Goal: Ask a question

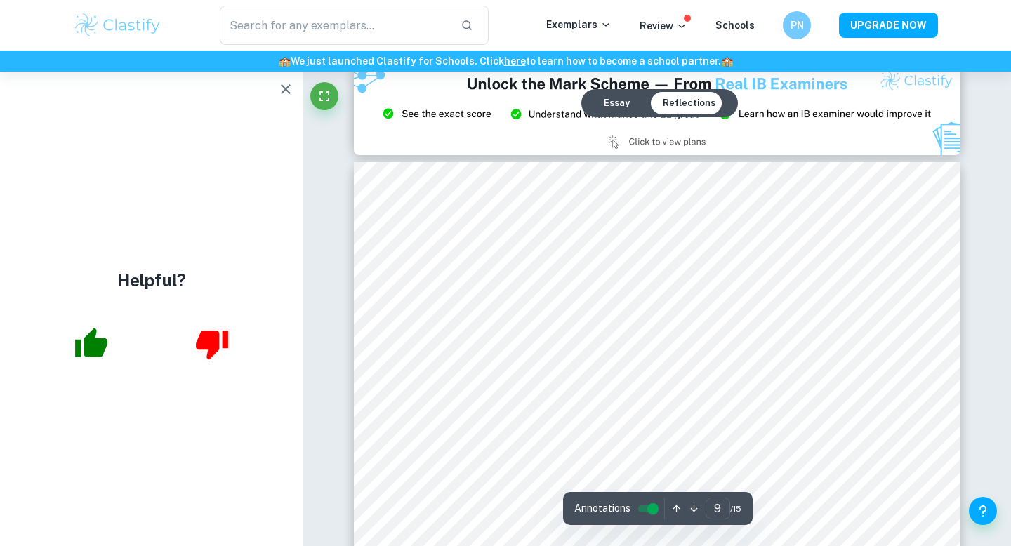
scroll to position [7130, 0]
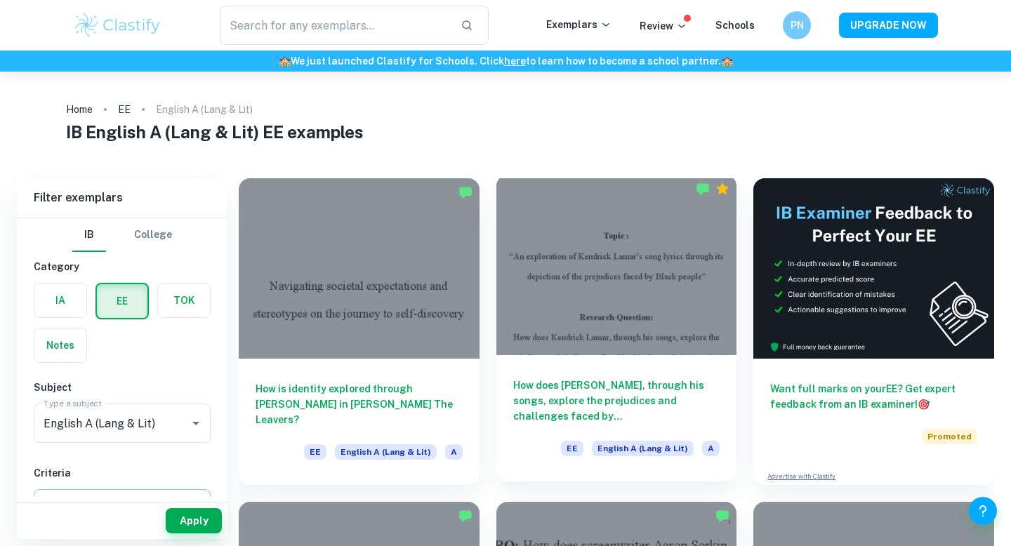
click at [623, 344] on div at bounding box center [617, 265] width 241 height 181
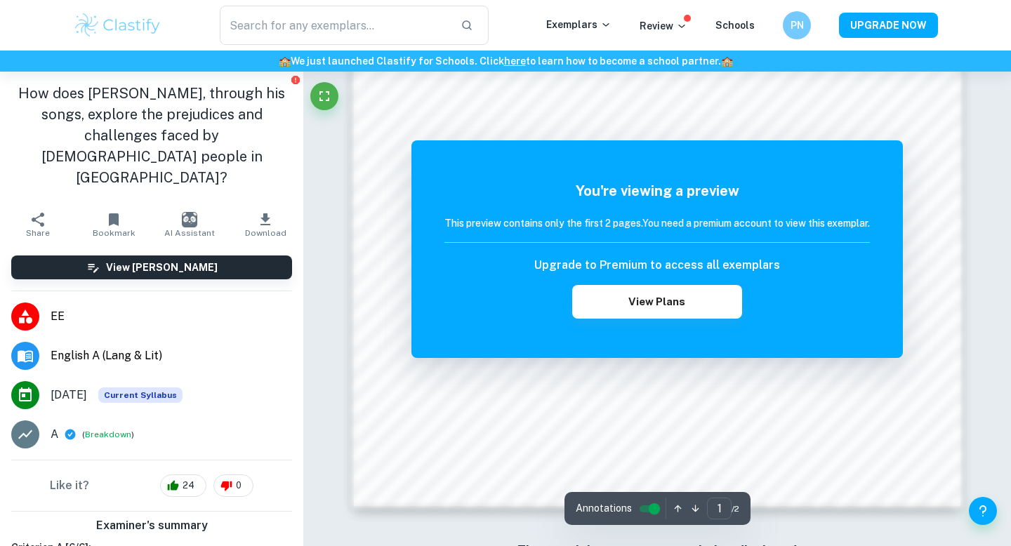
scroll to position [1214, 0]
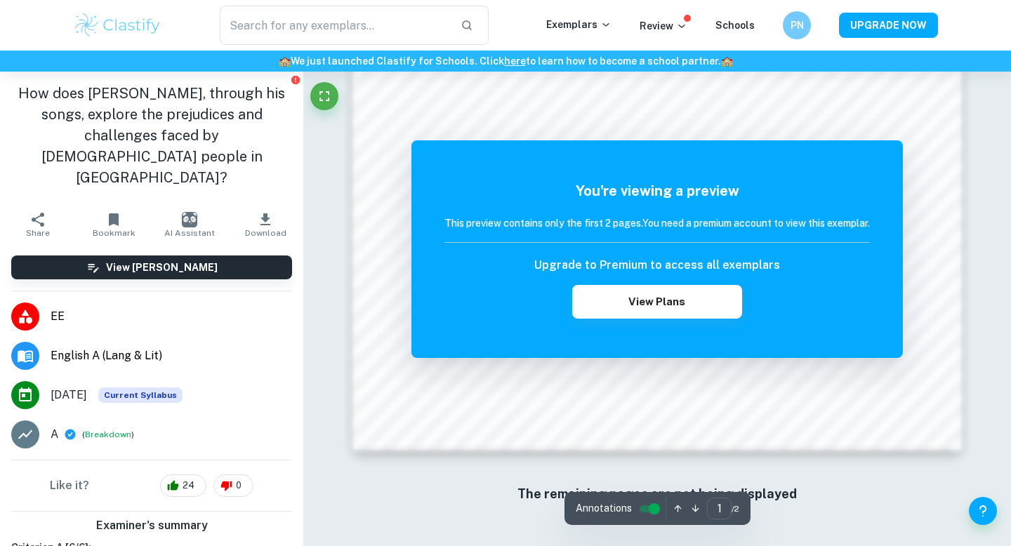
click at [696, 509] on icon "button" at bounding box center [695, 509] width 11 height 11
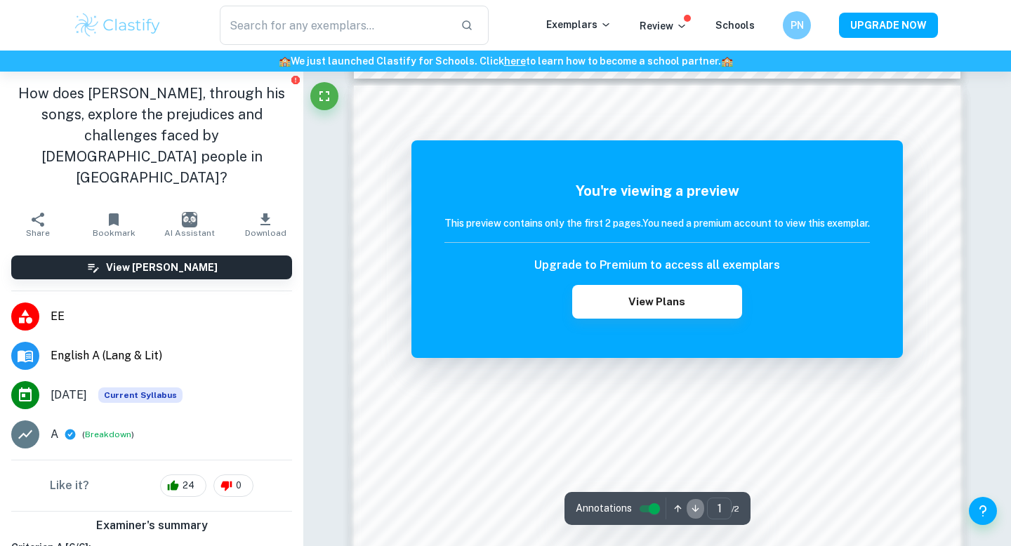
click at [696, 509] on icon "button" at bounding box center [695, 509] width 11 height 11
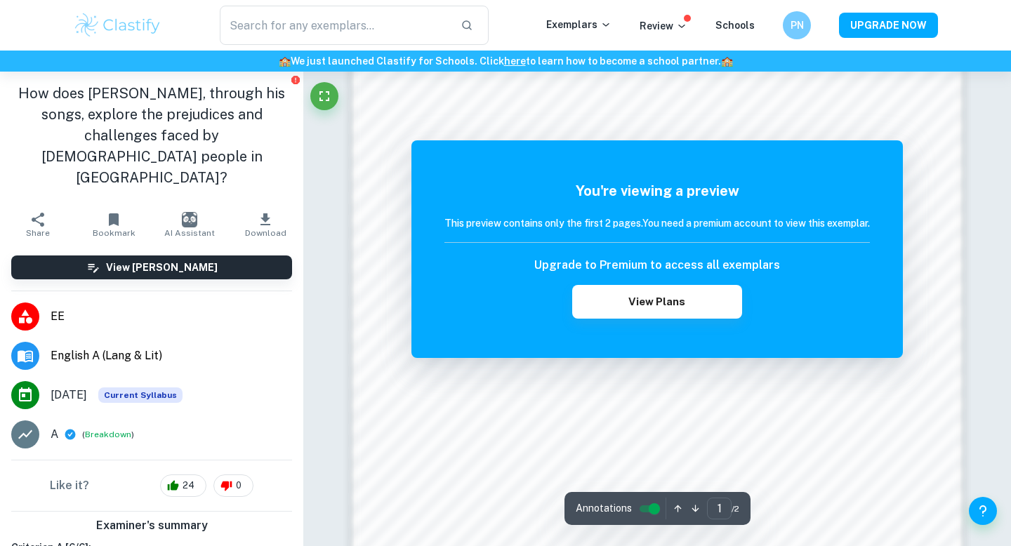
scroll to position [1214, 0]
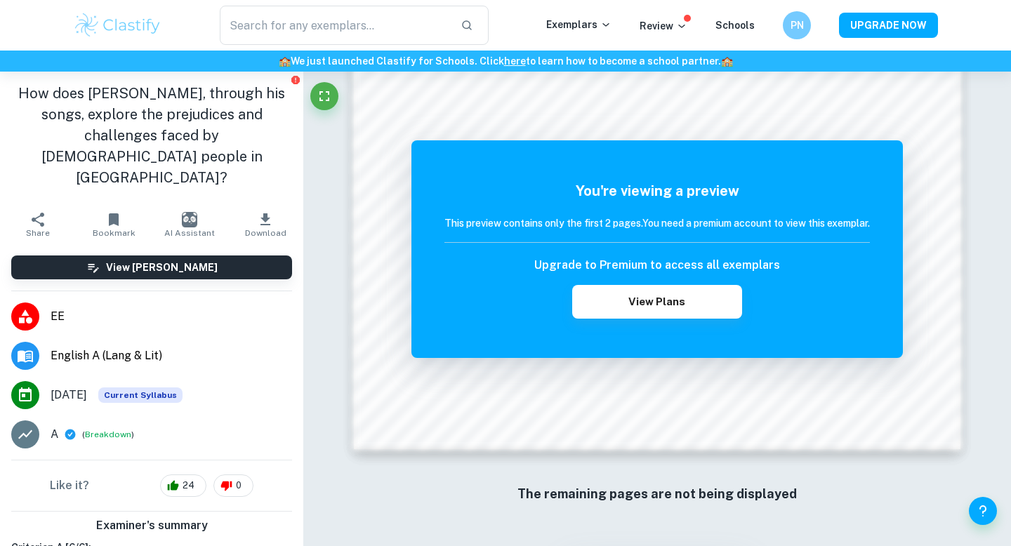
click at [273, 211] on icon "button" at bounding box center [265, 219] width 17 height 17
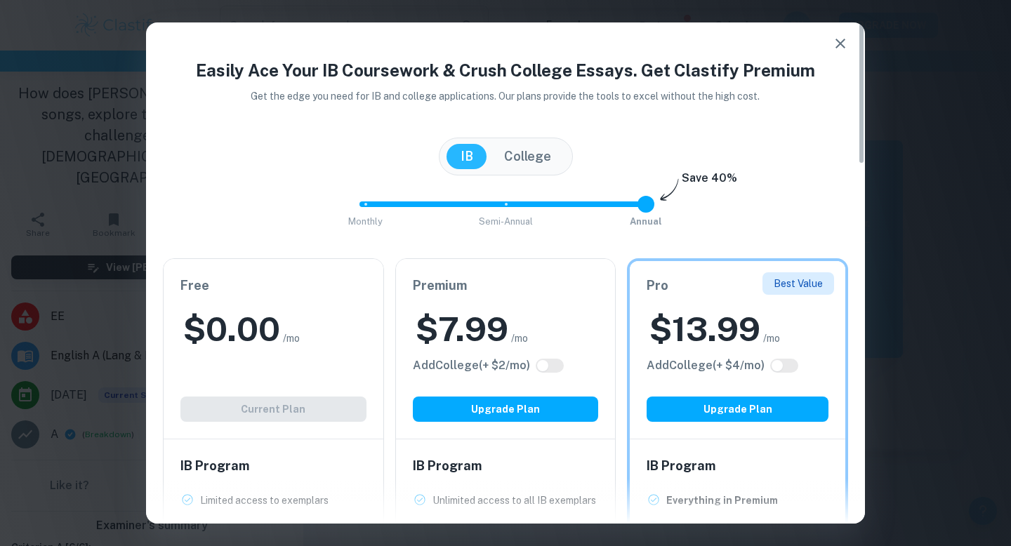
click at [549, 160] on button "College" at bounding box center [527, 156] width 75 height 25
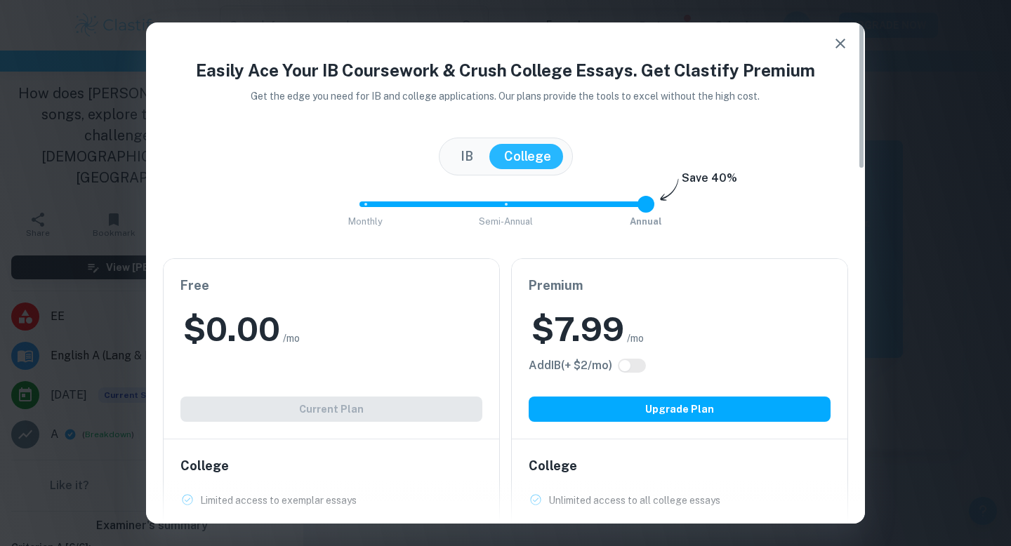
click at [473, 158] on button "IB" at bounding box center [467, 156] width 41 height 25
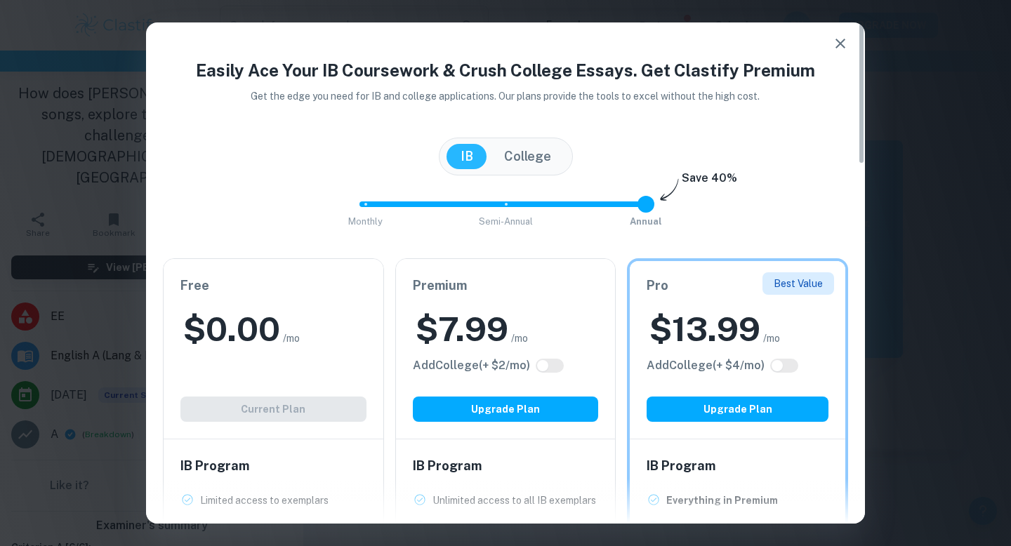
click at [535, 162] on button "College" at bounding box center [527, 156] width 75 height 25
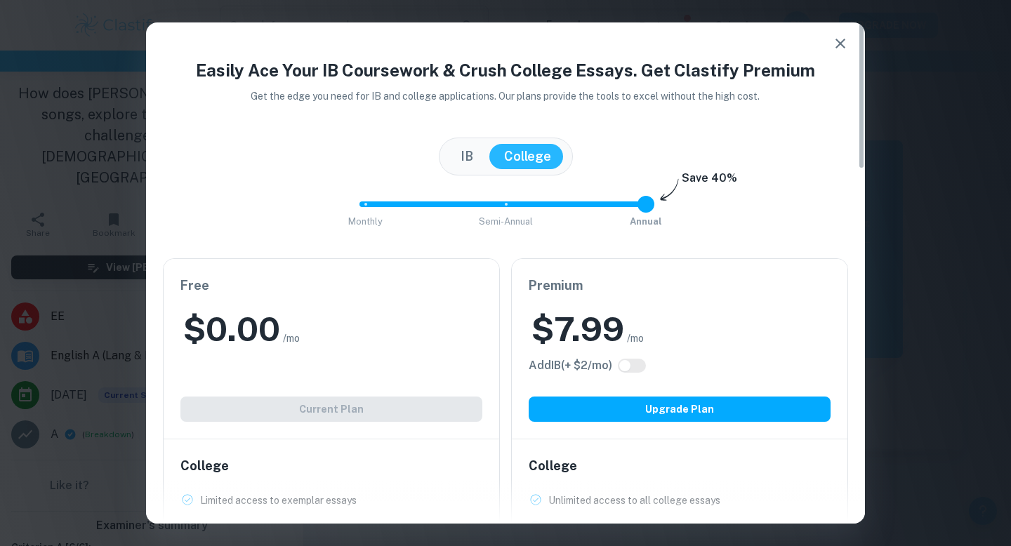
click at [480, 163] on button "IB" at bounding box center [467, 156] width 41 height 25
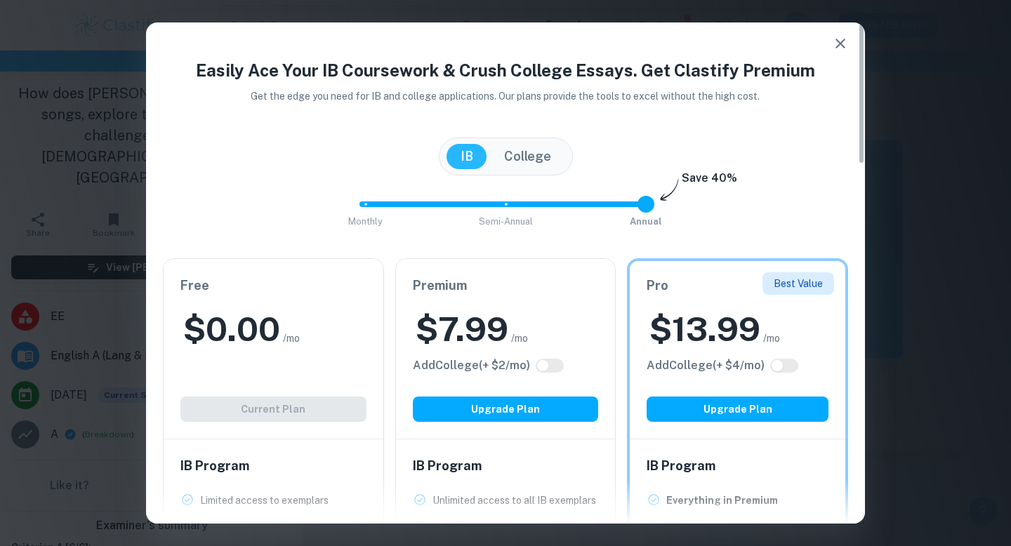
click at [514, 164] on button "College" at bounding box center [527, 156] width 75 height 25
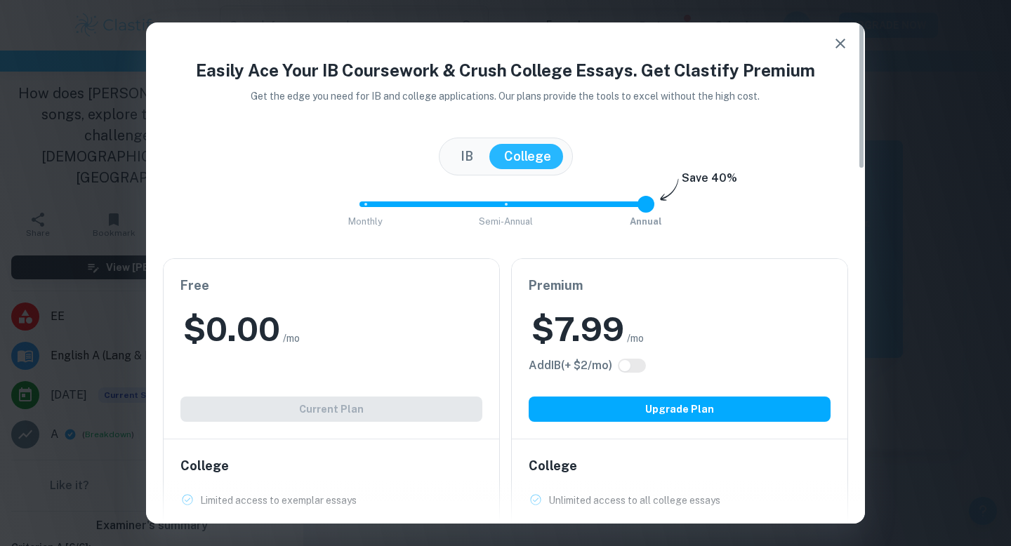
click at [461, 169] on button "IB" at bounding box center [467, 156] width 41 height 25
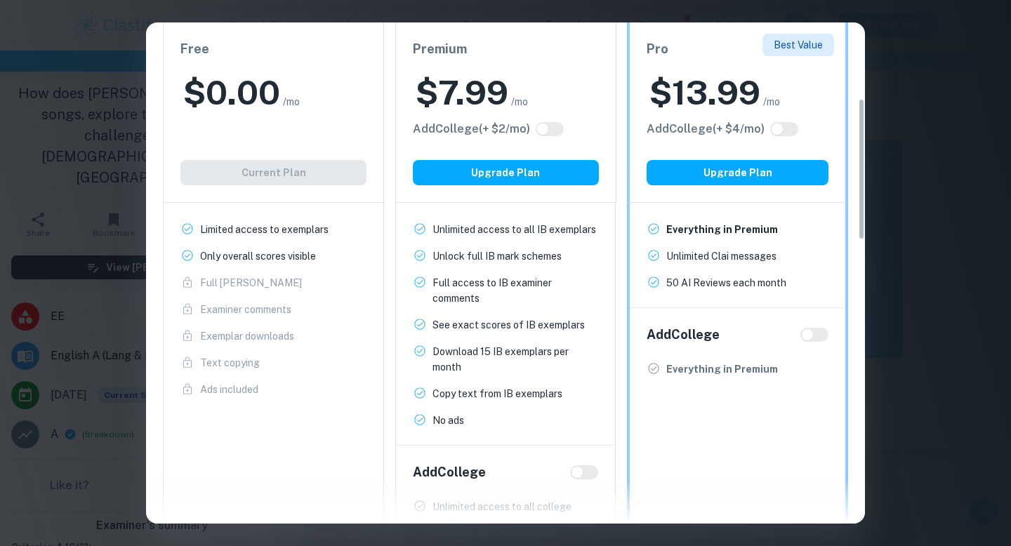
scroll to position [0, 0]
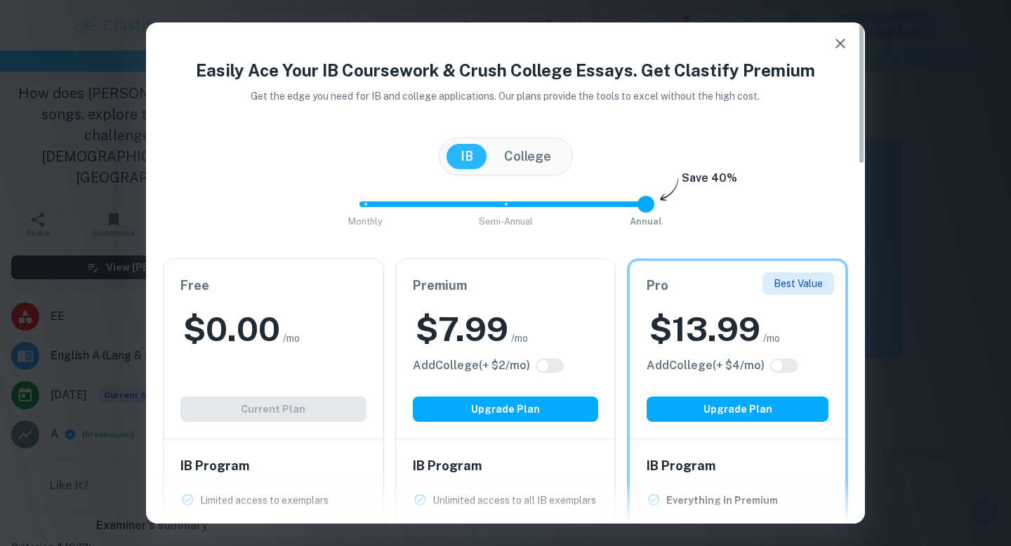
click at [842, 49] on icon "button" at bounding box center [840, 43] width 17 height 17
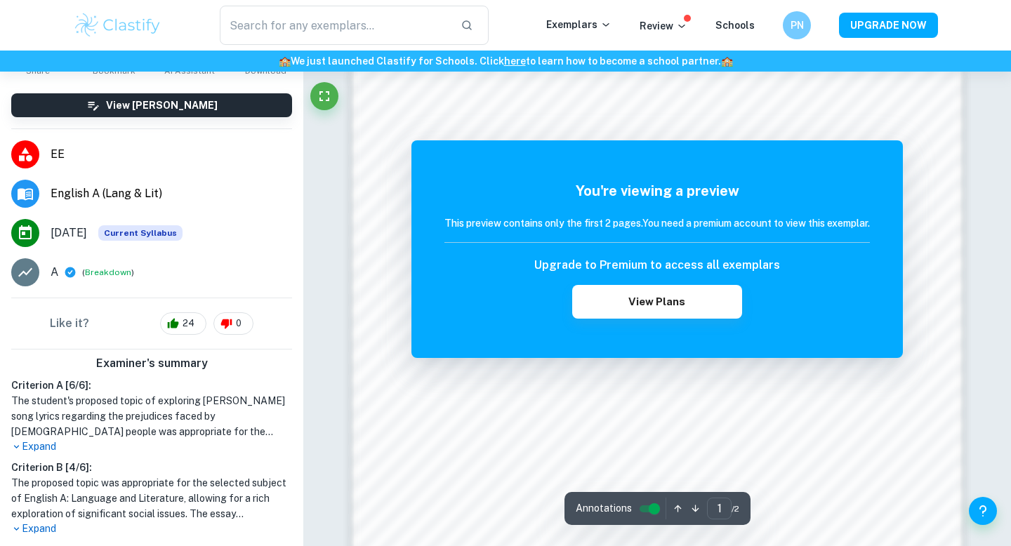
scroll to position [440, 0]
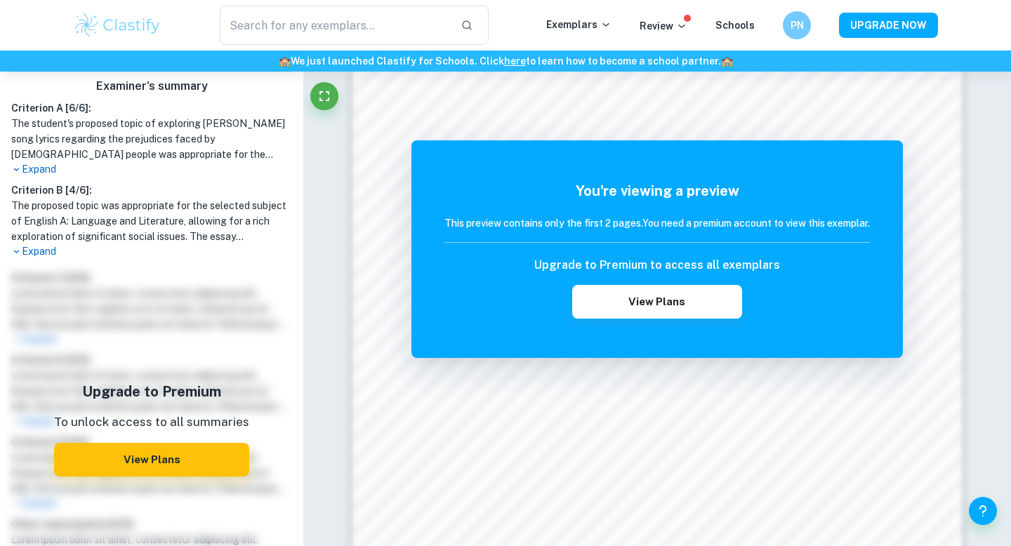
click at [35, 244] on p "Expand" at bounding box center [151, 251] width 281 height 15
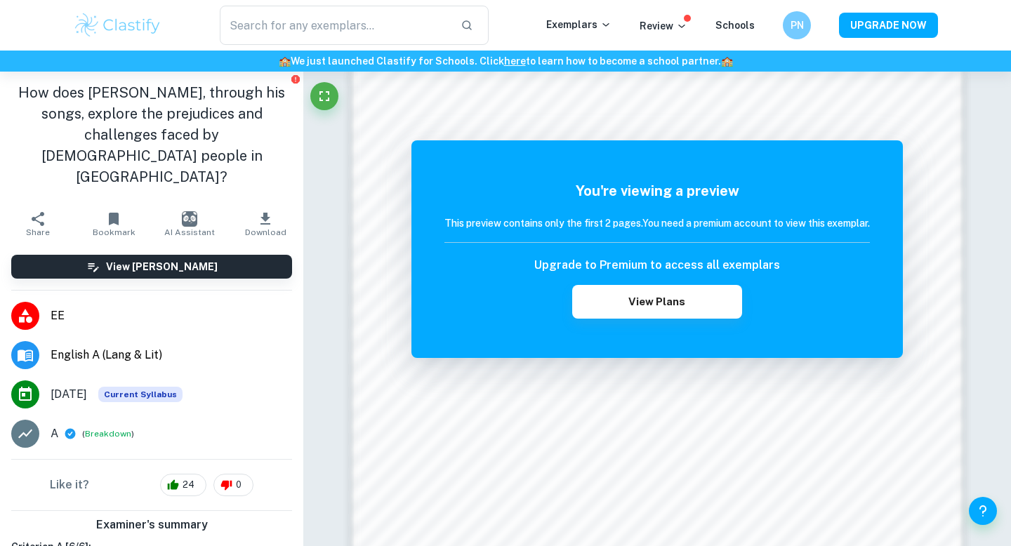
scroll to position [0, 0]
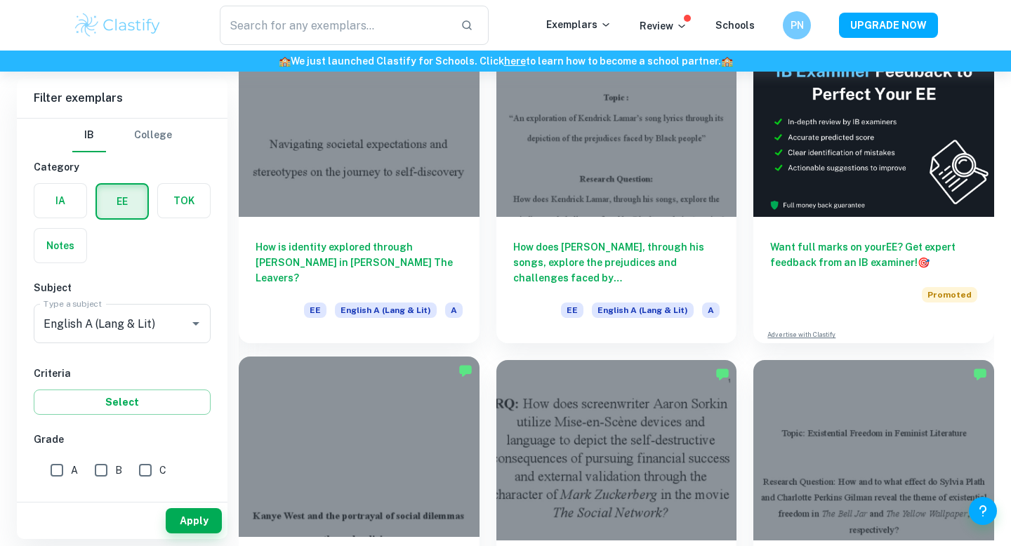
scroll to position [254, 0]
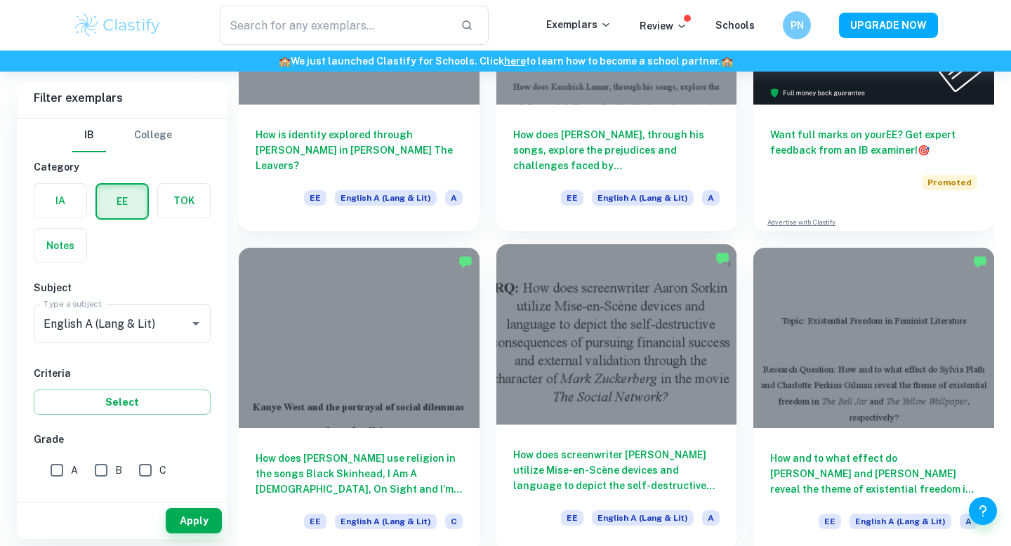
click at [584, 348] on div at bounding box center [617, 334] width 241 height 181
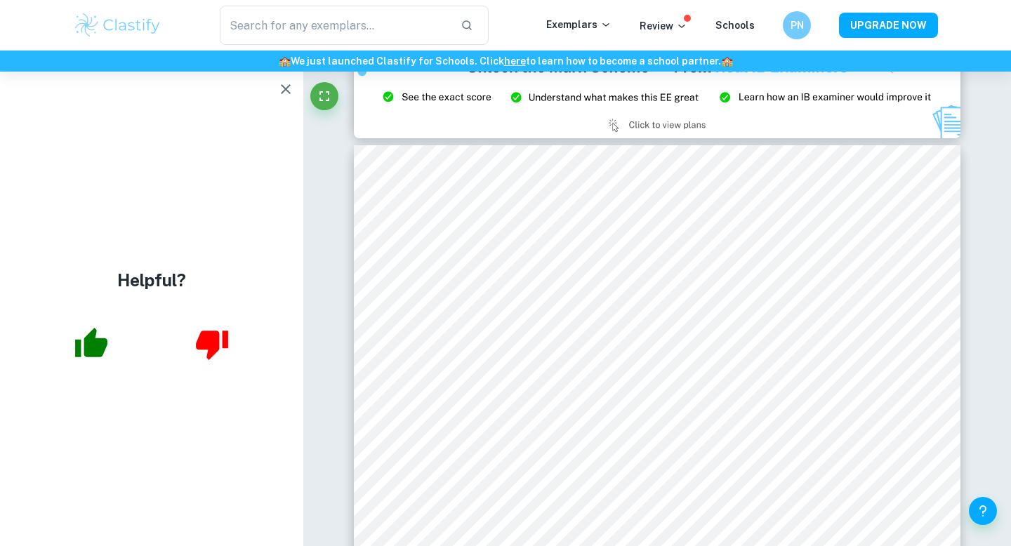
scroll to position [6882, 0]
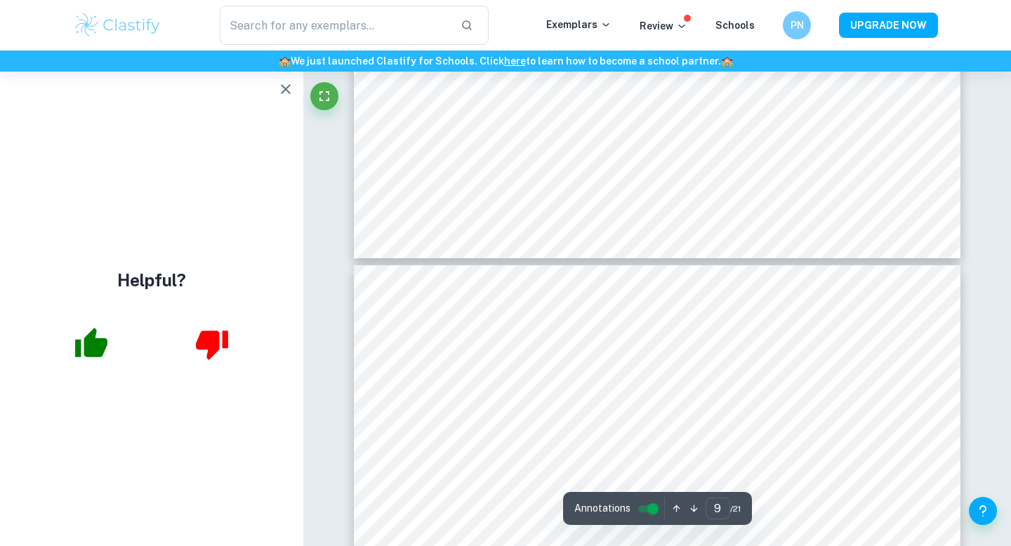
type input "10"
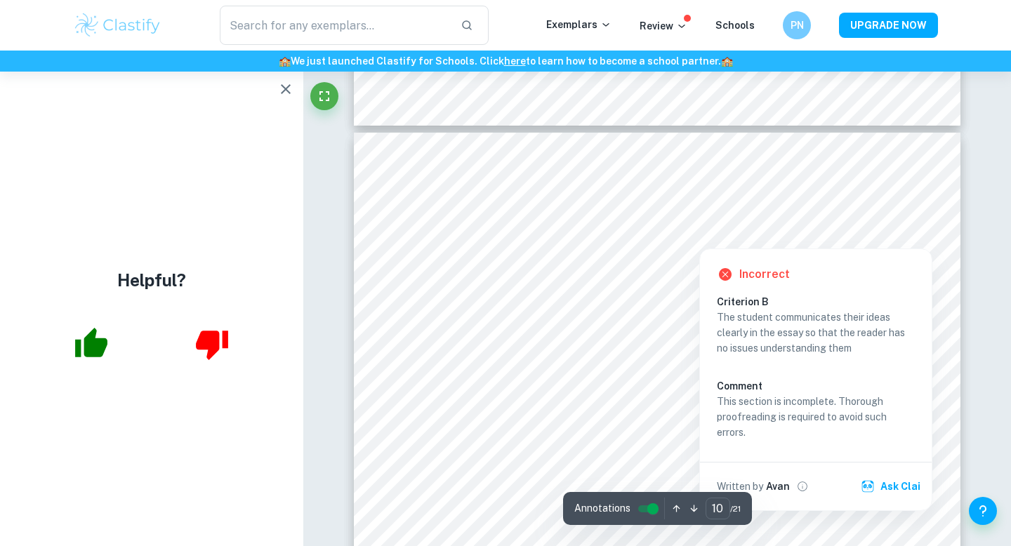
scroll to position [7379, 0]
click at [893, 489] on button "Ask Clai" at bounding box center [892, 485] width 68 height 25
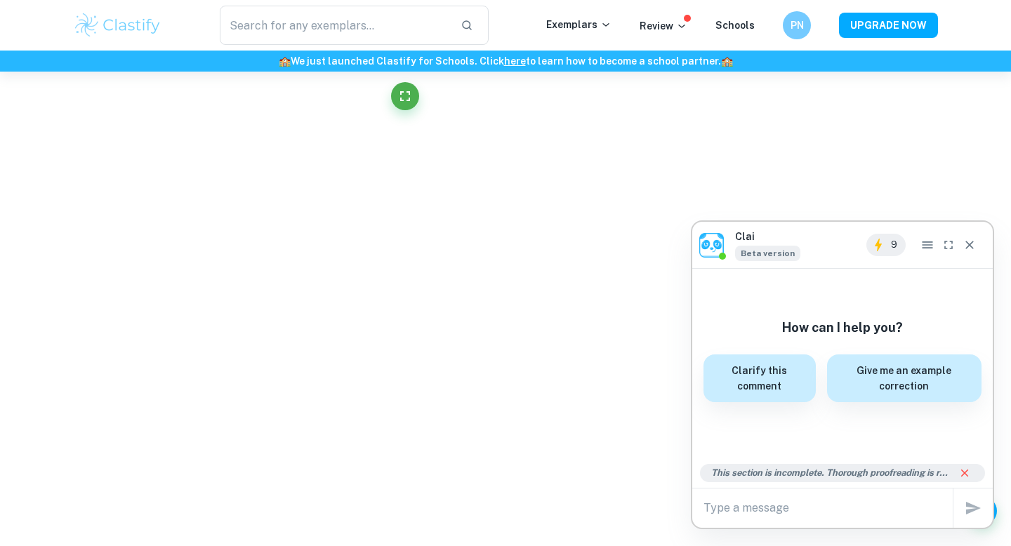
scroll to position [4261, 0]
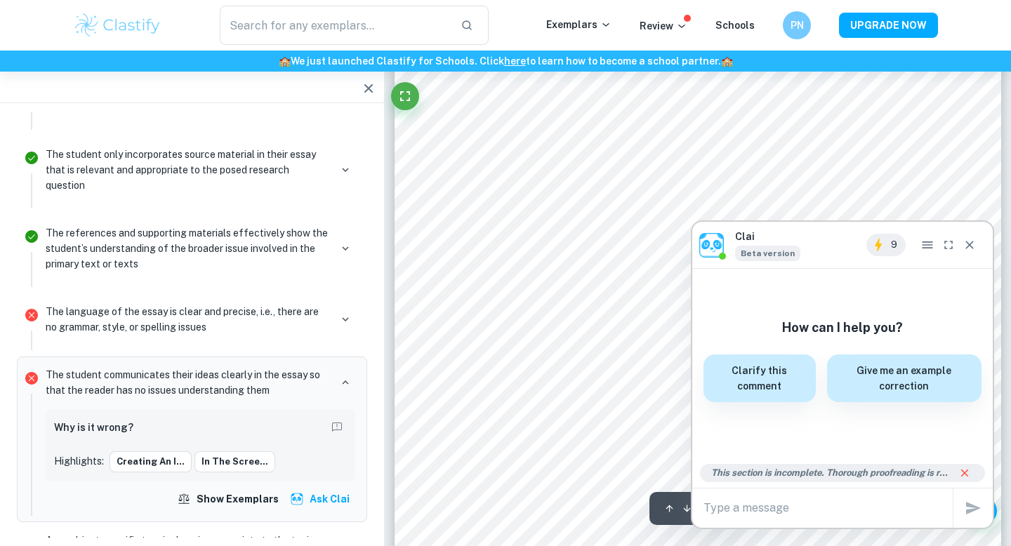
click at [876, 503] on textarea at bounding box center [828, 508] width 249 height 16
type textarea "whats wrong with this"
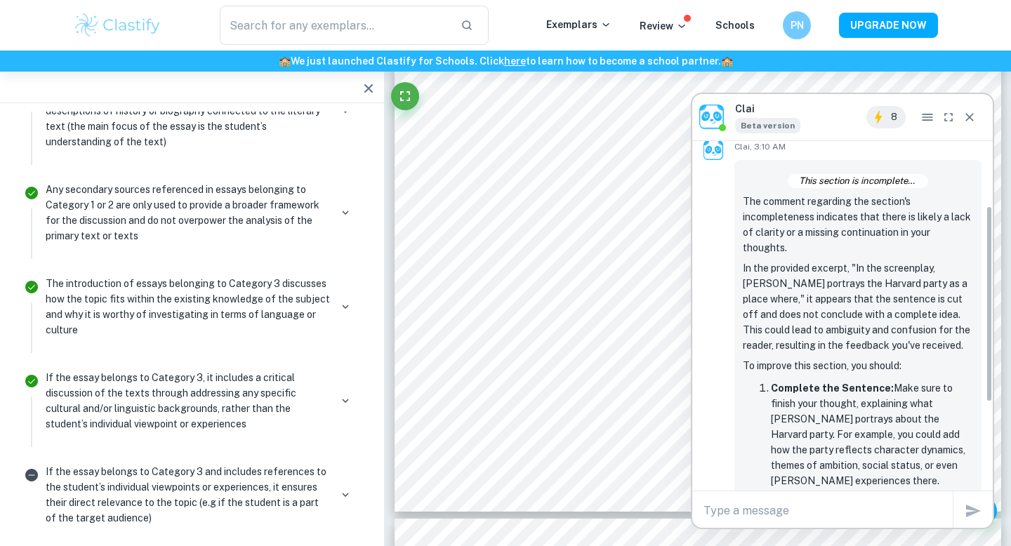
scroll to position [115, 0]
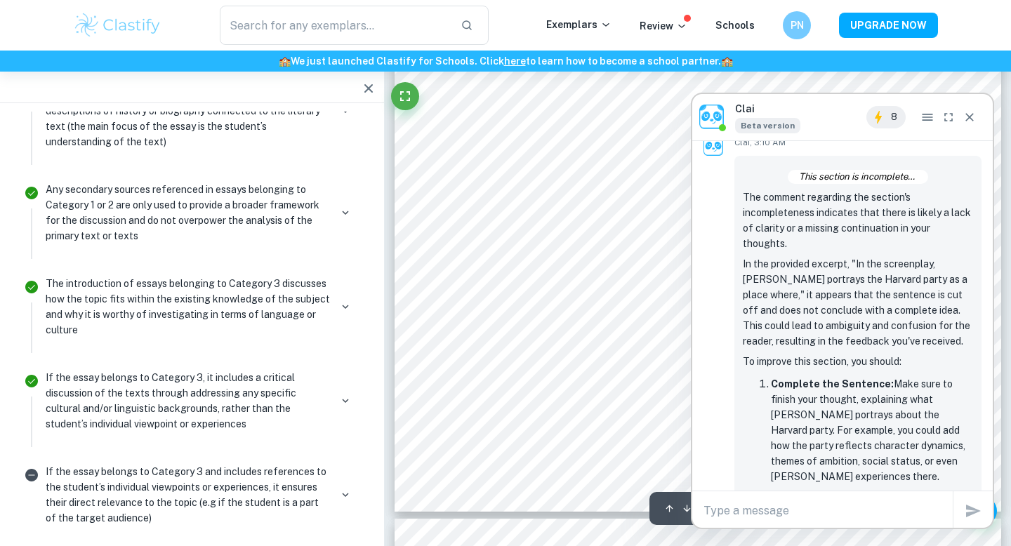
click at [965, 111] on icon "Close" at bounding box center [970, 117] width 14 height 14
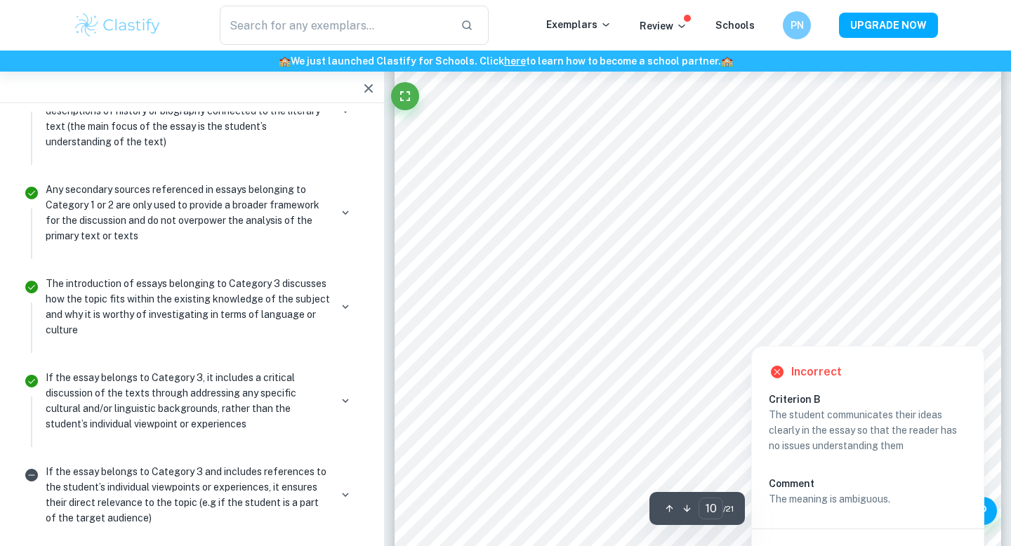
scroll to position [7206, 0]
